Goal: Information Seeking & Learning: Learn about a topic

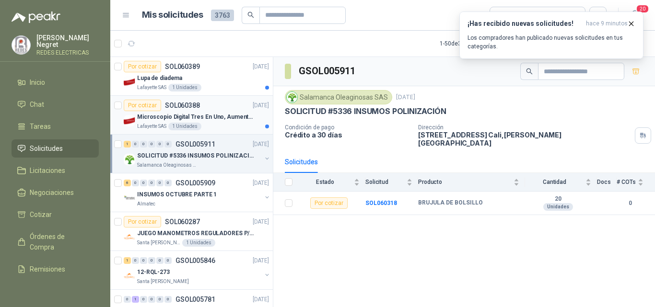
click at [230, 122] on div "Microscopio Digital Tres En Uno, Aumento De 1000x" at bounding box center [203, 117] width 132 height 12
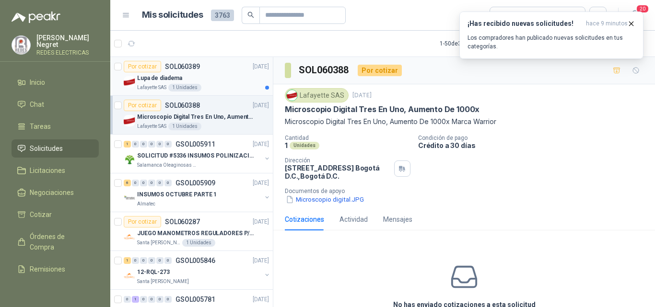
click at [226, 82] on div "Lupa de diadema" at bounding box center [203, 78] width 132 height 12
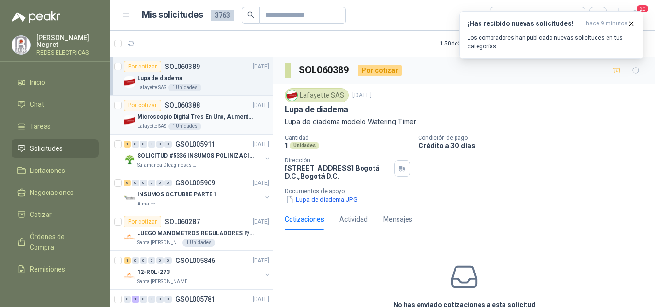
click at [215, 116] on p "Microscopio Digital Tres En Uno, Aumento De 1000x" at bounding box center [196, 117] width 119 height 9
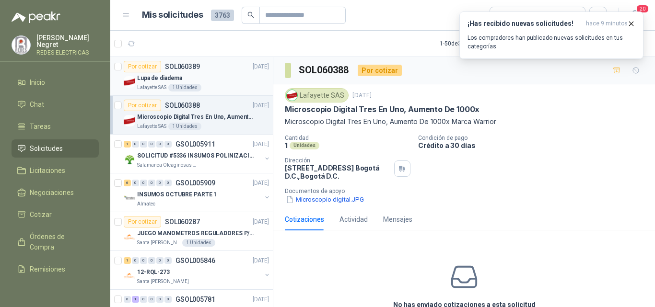
click at [217, 81] on div "Lupa de diadema" at bounding box center [203, 78] width 132 height 12
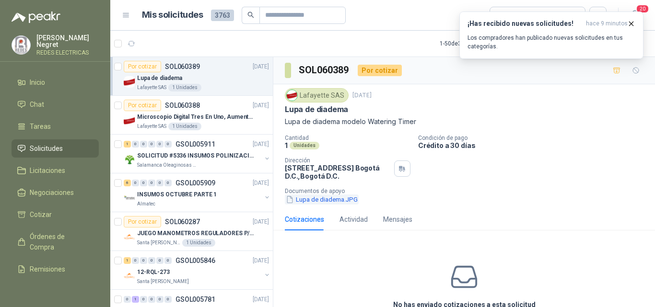
click at [334, 200] on button "Lupa de diadema.JPG" at bounding box center [322, 200] width 74 height 10
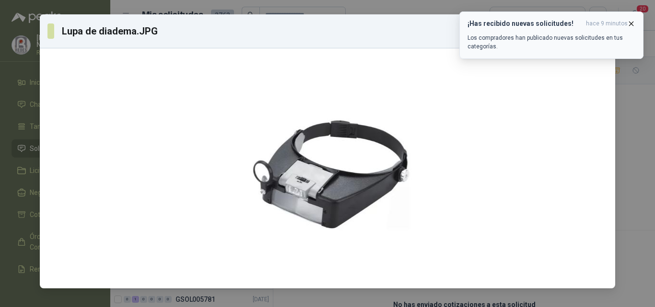
click at [630, 27] on icon "button" at bounding box center [631, 24] width 8 height 8
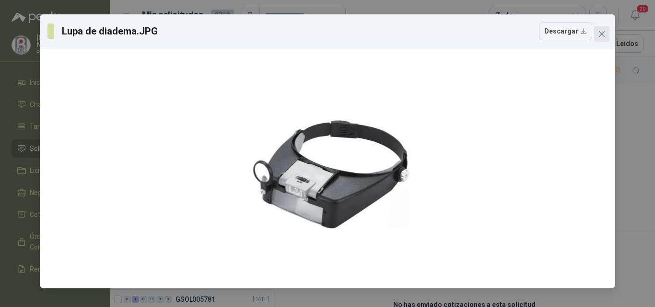
click at [600, 35] on icon "close" at bounding box center [602, 34] width 8 height 8
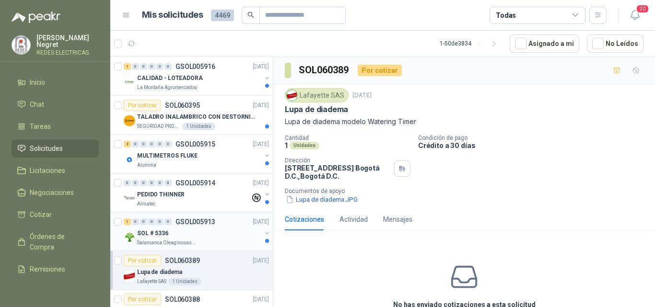
click at [229, 235] on div "SOL # 5336" at bounding box center [199, 234] width 124 height 12
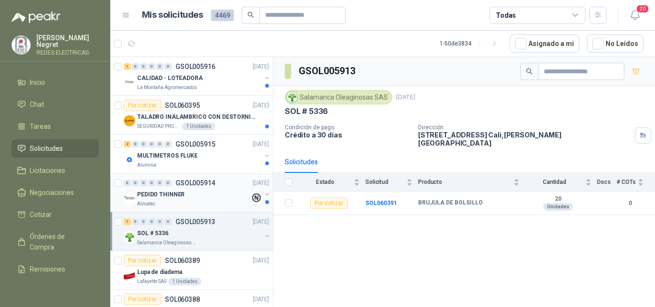
click at [225, 191] on div "PEDIDO THINNER" at bounding box center [193, 195] width 113 height 12
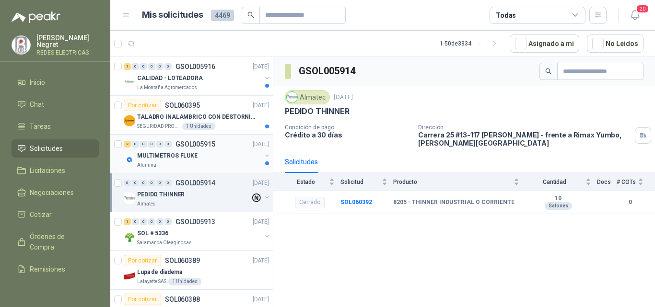
click at [229, 160] on div "MULTIMETROS FLUKE" at bounding box center [199, 156] width 124 height 12
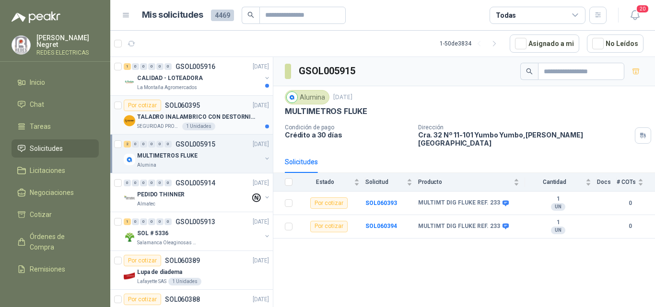
click at [237, 125] on div "SEGURIDAD PROVISER LTDA 1 Unidades" at bounding box center [203, 127] width 132 height 8
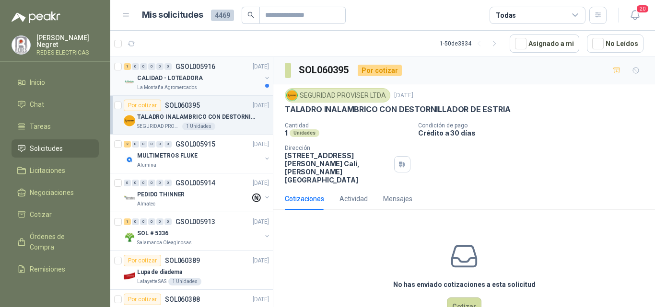
click at [236, 82] on div "CALIDAD - LOTEADORA" at bounding box center [199, 78] width 124 height 12
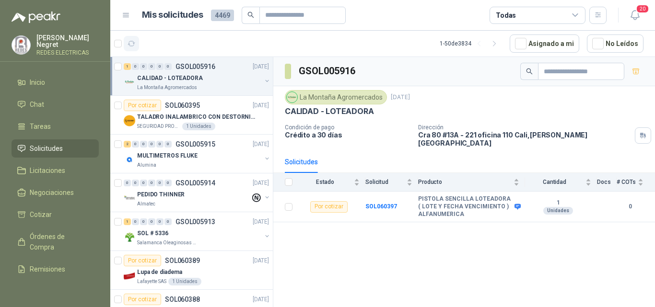
click at [134, 44] on icon "button" at bounding box center [131, 44] width 8 height 8
click at [306, 18] on input "text" at bounding box center [298, 15] width 67 height 16
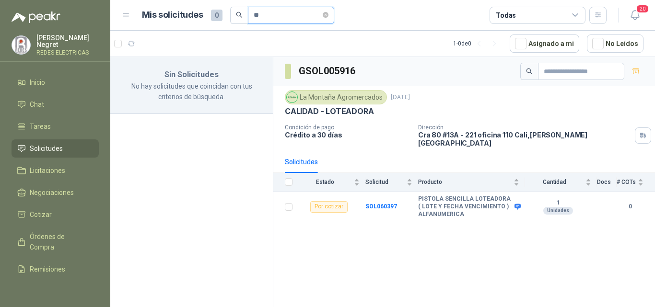
type input "*"
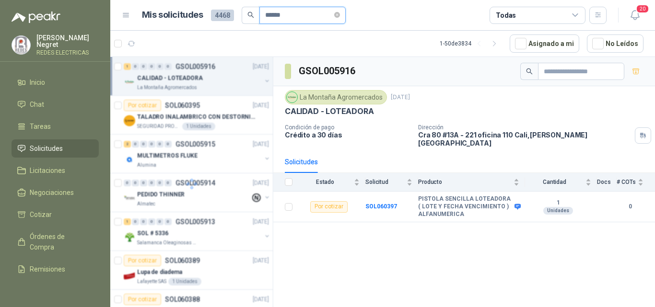
type input "*******"
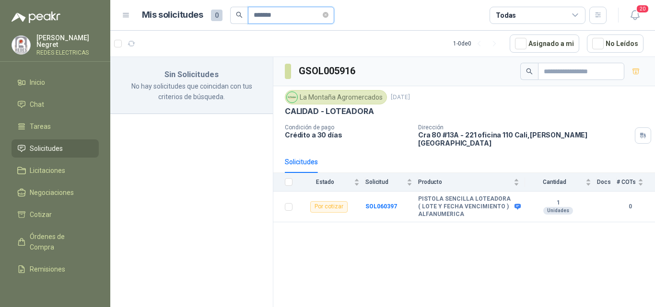
drag, startPoint x: 293, startPoint y: 18, endPoint x: 238, endPoint y: 11, distance: 56.1
click at [240, 11] on span "*******" at bounding box center [282, 15] width 104 height 17
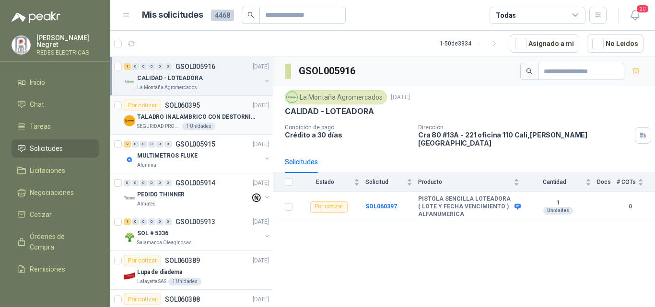
click at [228, 114] on p "TALADRO INALAMBRICO CON DESTORNILLADOR DE ESTRIA" at bounding box center [196, 117] width 119 height 9
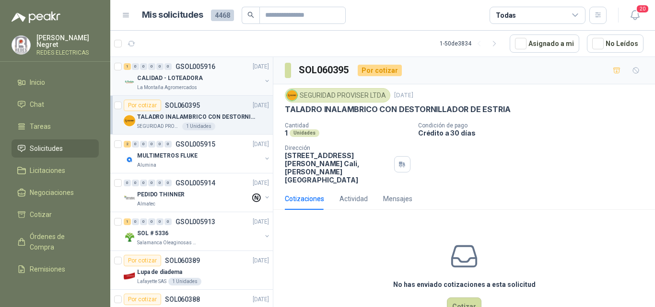
click at [212, 73] on div "CALIDAD - LOTEADORA" at bounding box center [199, 78] width 124 height 12
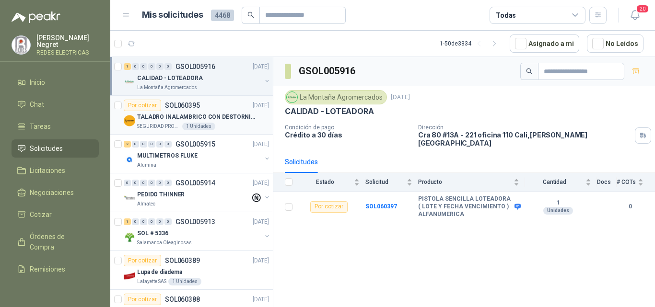
click at [214, 106] on div "Por cotizar SOL060395 [DATE]" at bounding box center [196, 106] width 145 height 12
